Goal: Information Seeking & Learning: Learn about a topic

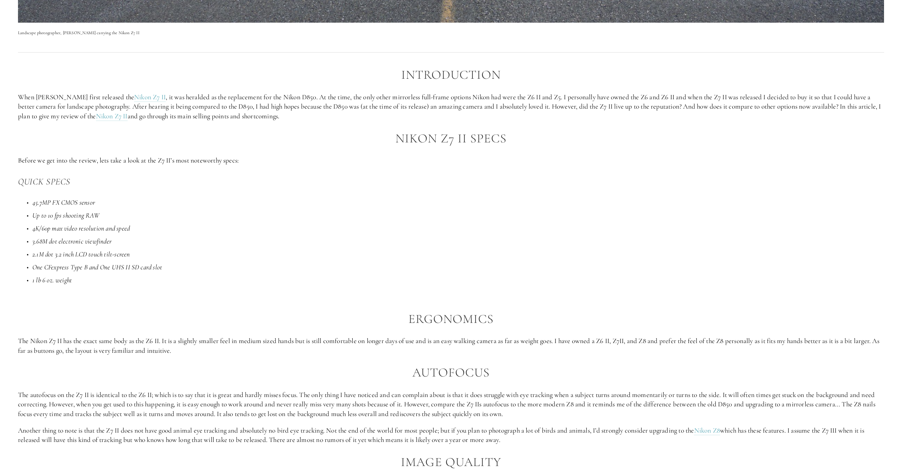
scroll to position [598, 0]
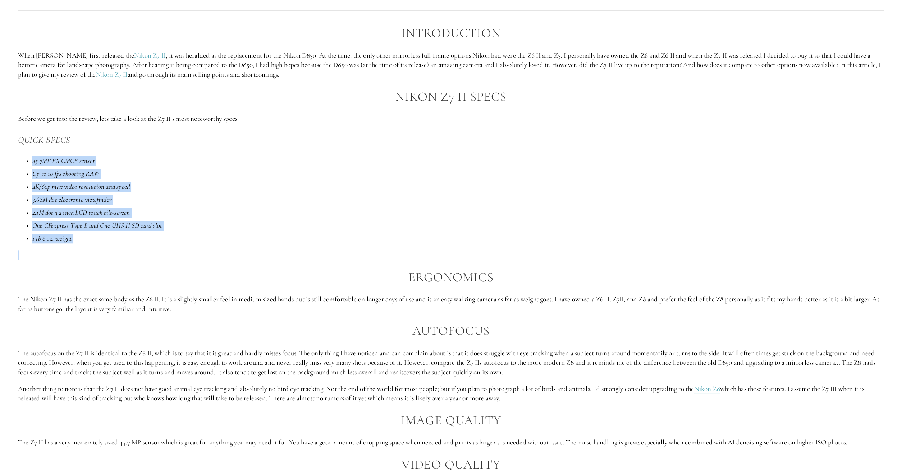
drag, startPoint x: 33, startPoint y: 158, endPoint x: 210, endPoint y: 267, distance: 208.5
click at [210, 267] on div "Introduction When [PERSON_NAME] first released the Nikon Z7 II , it was heralde…" at bounding box center [451, 263] width 866 height 475
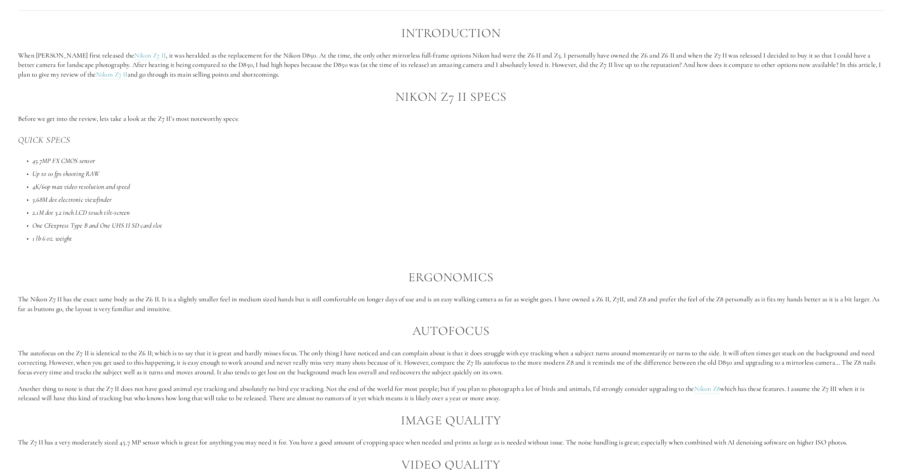
click at [210, 267] on div "Introduction When [PERSON_NAME] first released the Nikon Z7 II , it was heralde…" at bounding box center [451, 263] width 866 height 475
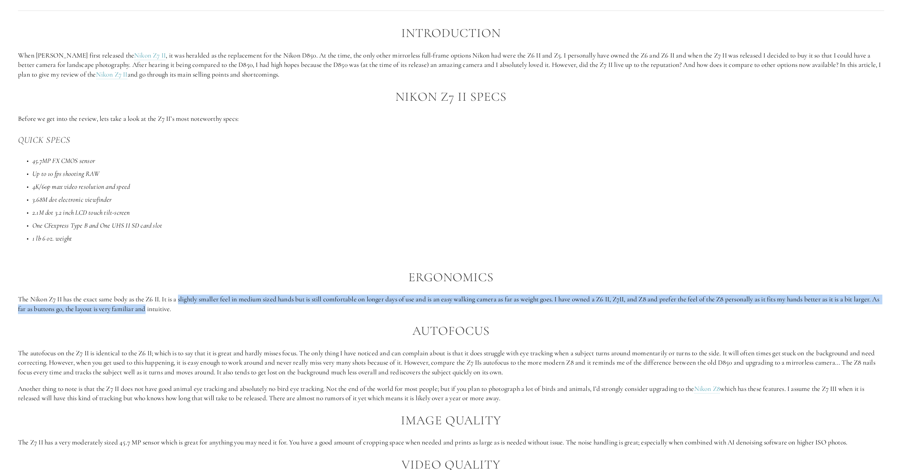
drag, startPoint x: 176, startPoint y: 313, endPoint x: 183, endPoint y: 297, distance: 17.4
click at [183, 297] on p "The Nikon Z7 II has the exact same body as the Z6 II. It is a slightly smaller …" at bounding box center [451, 304] width 866 height 19
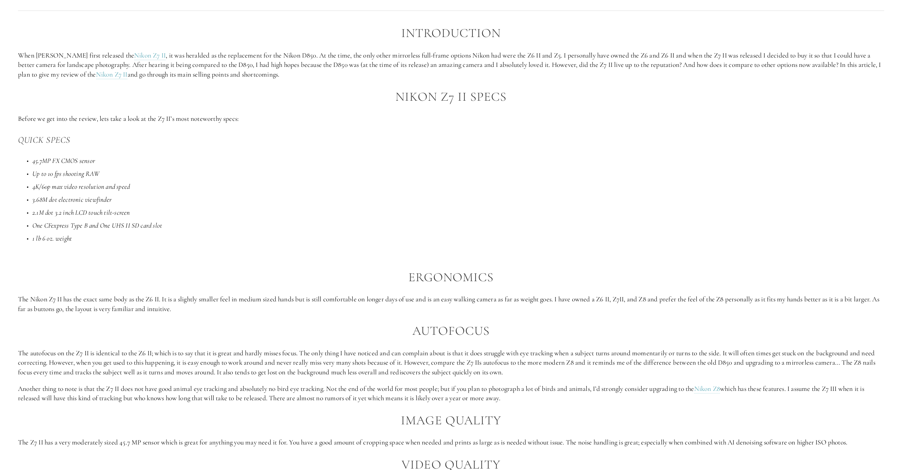
drag, startPoint x: 232, startPoint y: 305, endPoint x: 297, endPoint y: 287, distance: 67.0
click at [233, 305] on p "The Nikon Z7 II has the exact same body as the Z6 II. It is a slightly smaller …" at bounding box center [451, 304] width 866 height 19
drag, startPoint x: 338, startPoint y: 299, endPoint x: 845, endPoint y: 311, distance: 506.5
click at [845, 311] on p "The Nikon Z7 II has the exact same body as the Z6 II. It is a slightly smaller …" at bounding box center [451, 304] width 866 height 19
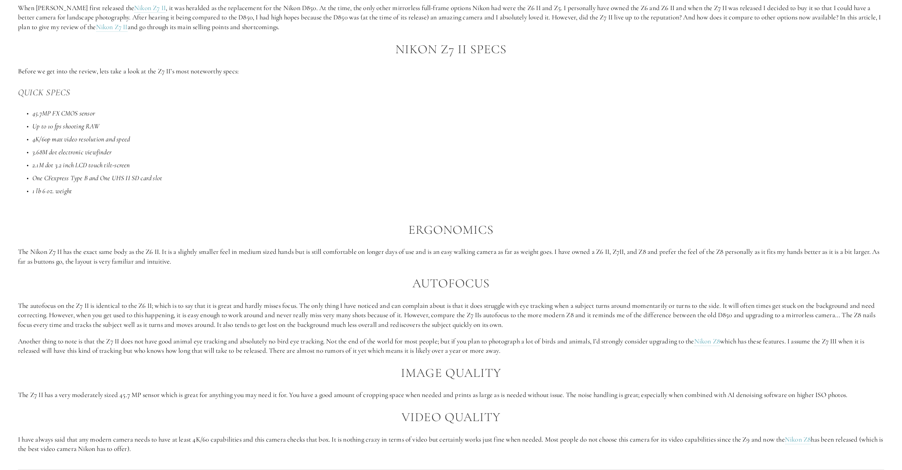
scroll to position [748, 0]
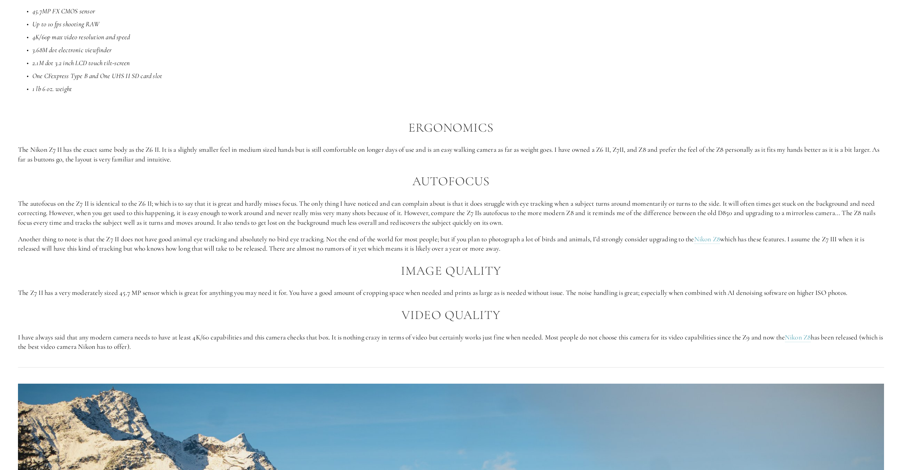
drag, startPoint x: 286, startPoint y: 296, endPoint x: 876, endPoint y: 302, distance: 590.2
click at [876, 302] on div "Introduction When [PERSON_NAME] first released the Nikon Z7 II , it was heralde…" at bounding box center [451, 114] width 866 height 475
click at [826, 312] on h2 "Video Quality" at bounding box center [451, 315] width 866 height 14
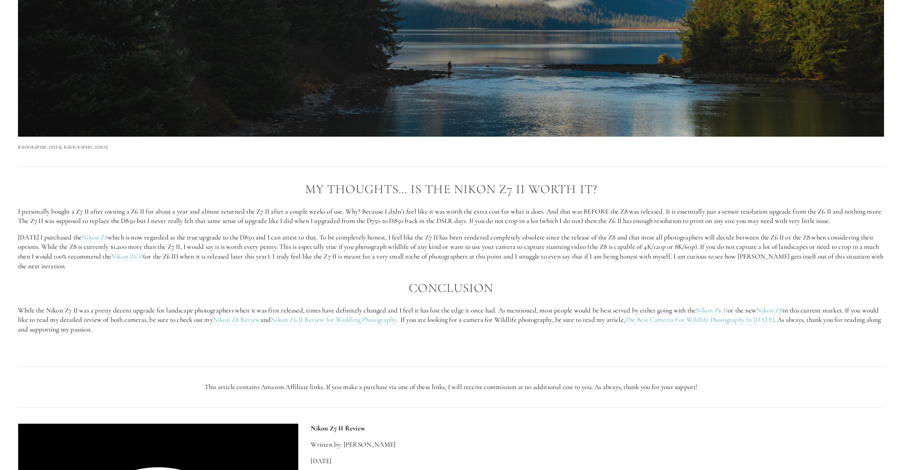
scroll to position [1496, 0]
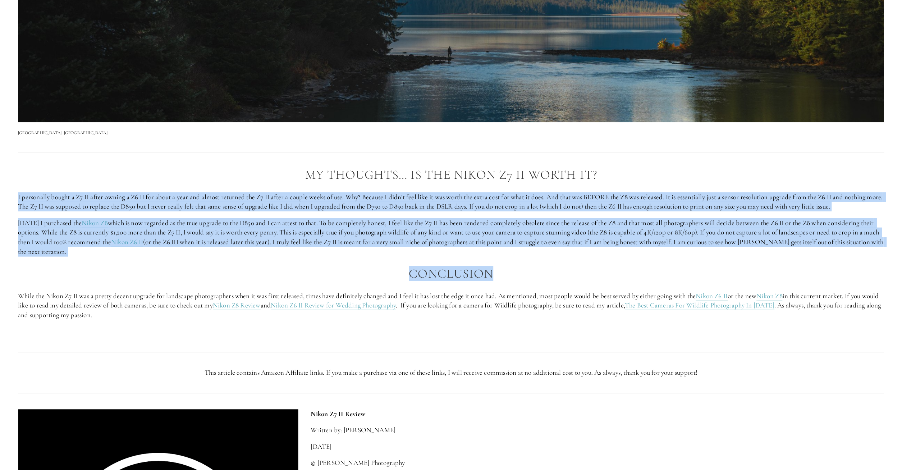
drag, startPoint x: 12, startPoint y: 196, endPoint x: 645, endPoint y: 272, distance: 637.2
click at [645, 272] on div "My Thoughts… Is The Nikon Z7 II Worth It? I personally bought a Z7 II after own…" at bounding box center [451, 252] width 879 height 181
click at [645, 272] on h2 "Conclusion" at bounding box center [451, 274] width 866 height 14
